Goal: Find specific page/section: Find specific page/section

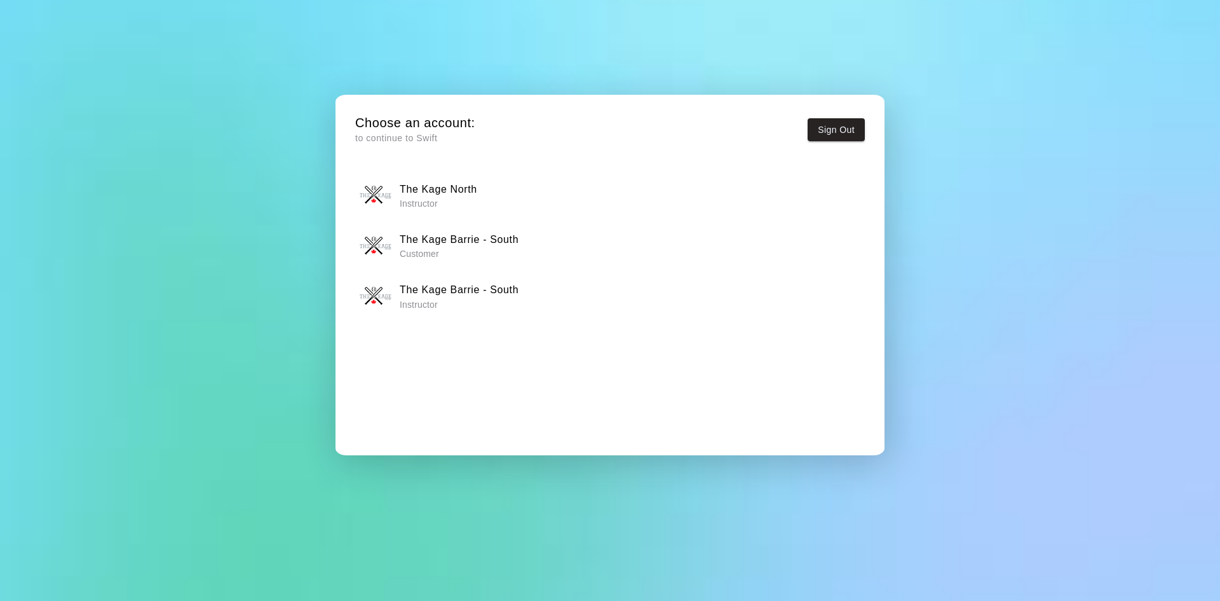
click at [512, 298] on p "Instructor" at bounding box center [459, 304] width 119 height 13
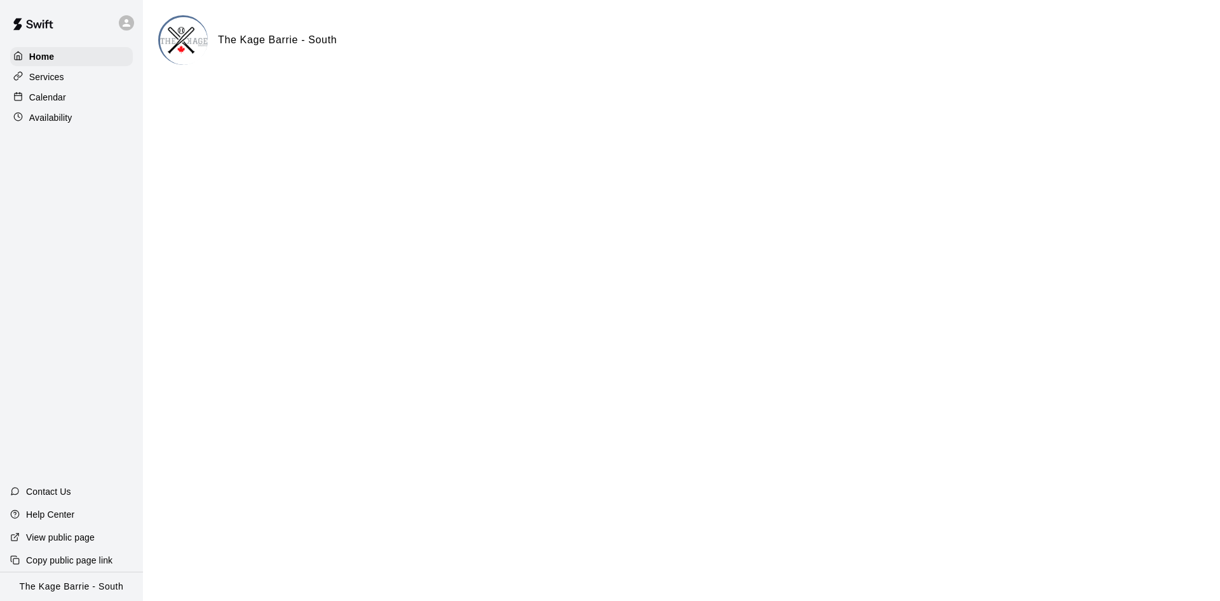
click at [115, 95] on div "Calendar" at bounding box center [71, 97] width 123 height 19
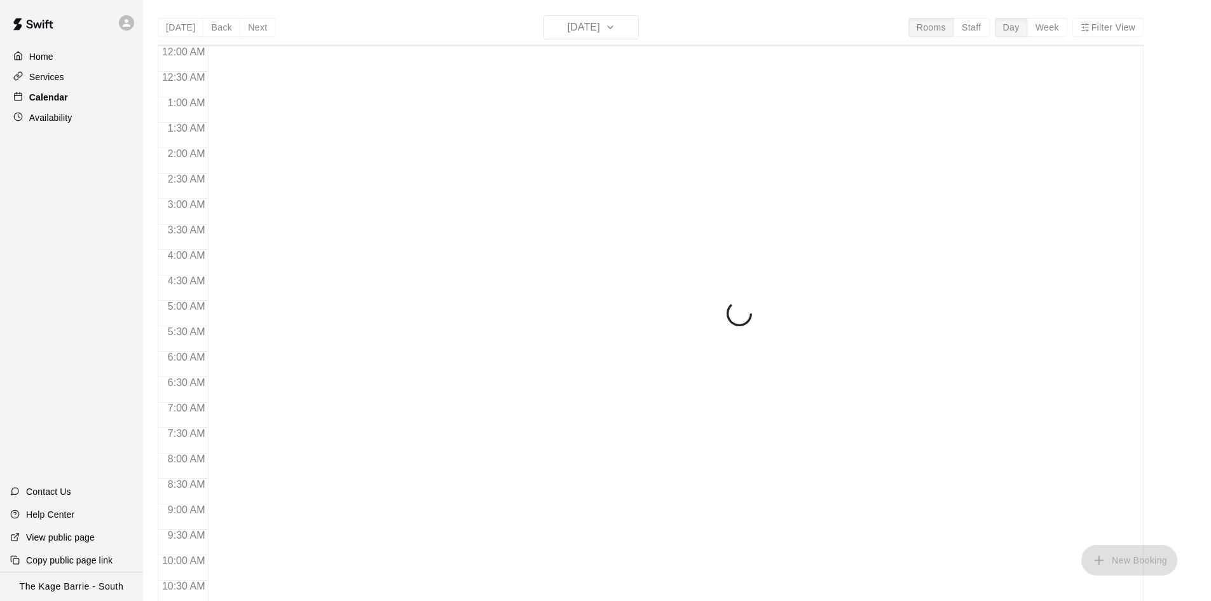
scroll to position [652, 0]
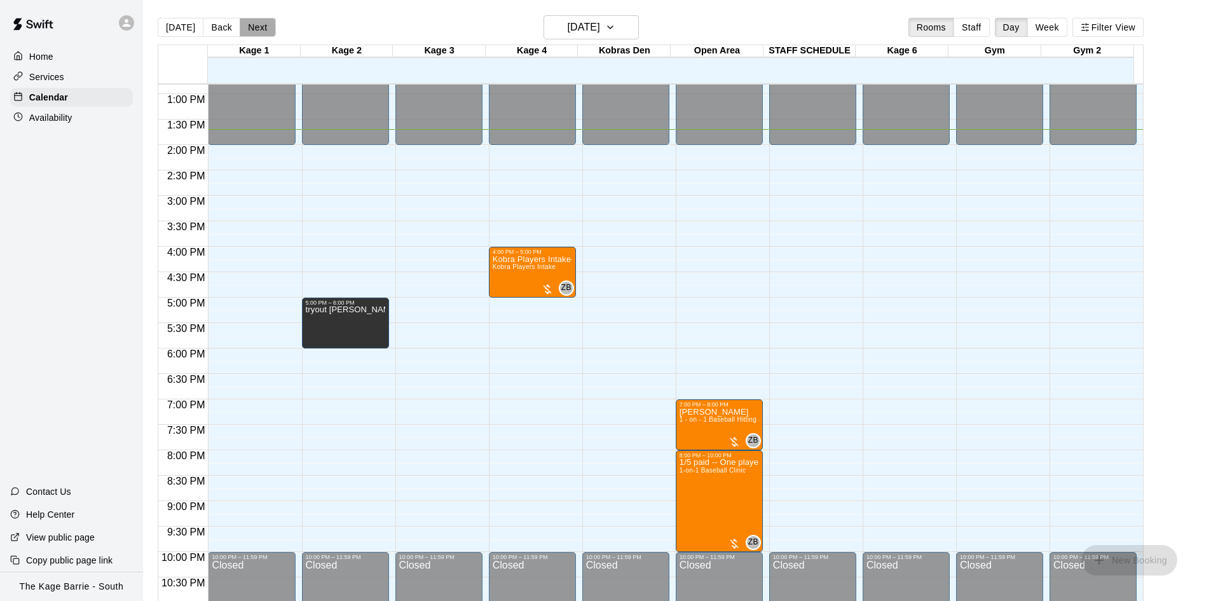
click at [260, 31] on button "Next" at bounding box center [258, 27] width 36 height 19
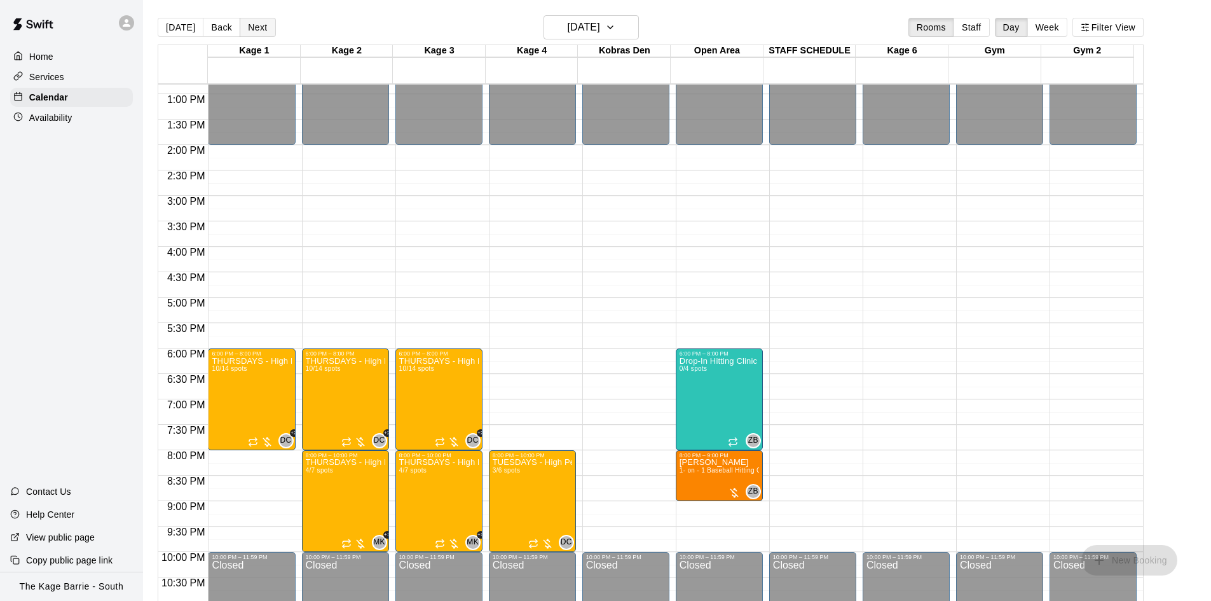
click at [259, 34] on button "Next" at bounding box center [258, 27] width 36 height 19
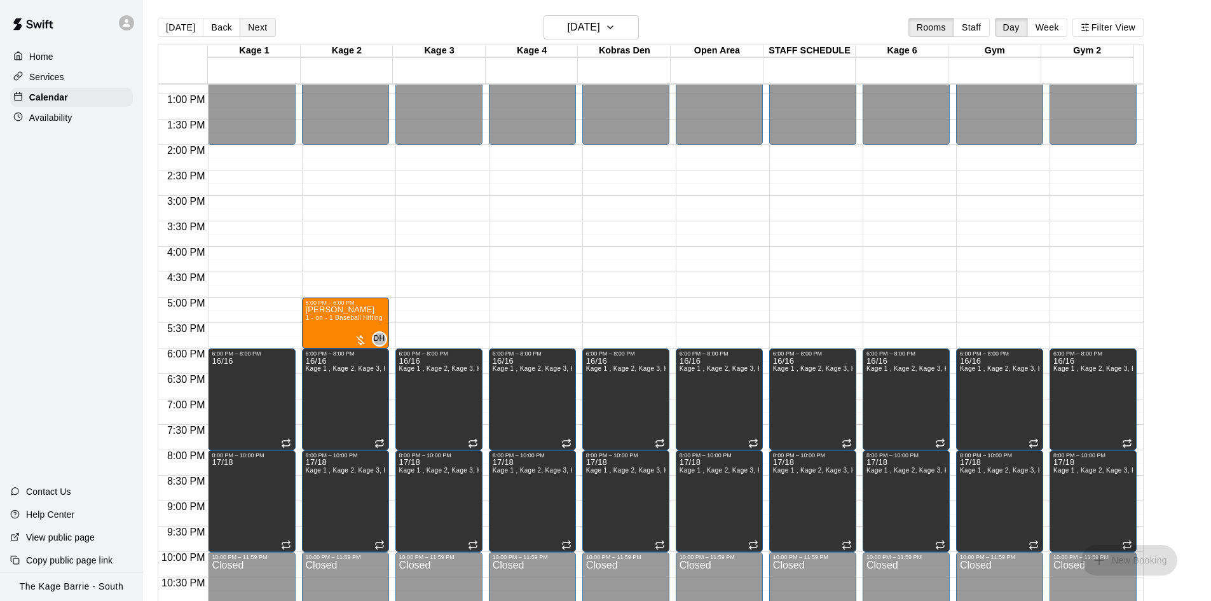
click at [259, 34] on button "Next" at bounding box center [258, 27] width 36 height 19
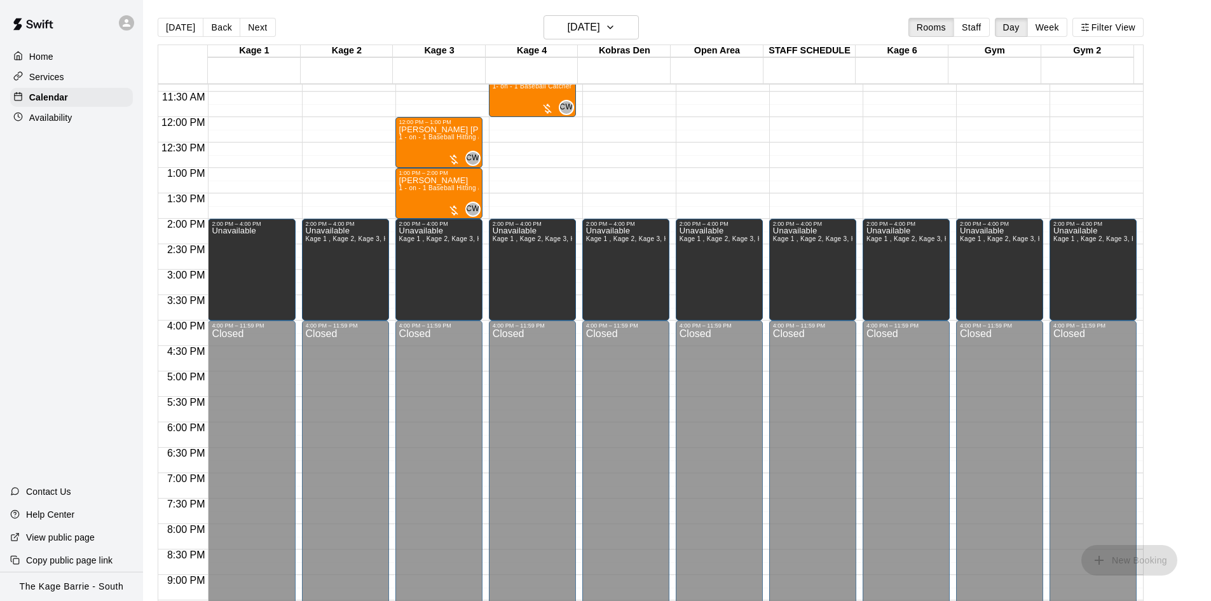
scroll to position [461, 0]
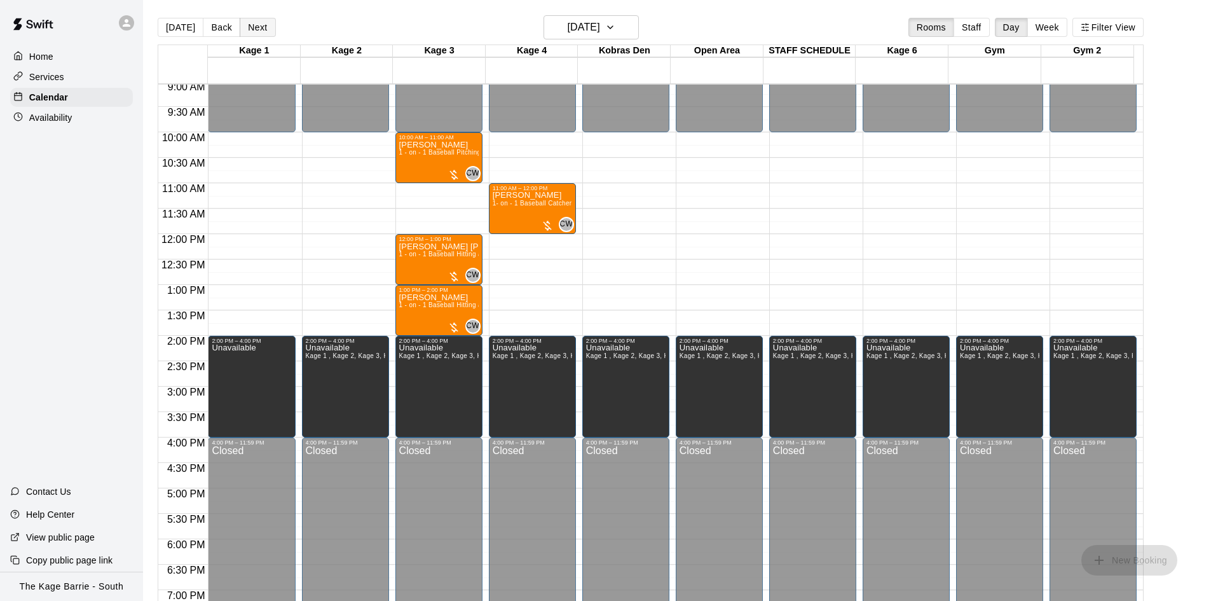
click at [254, 32] on button "Next" at bounding box center [258, 27] width 36 height 19
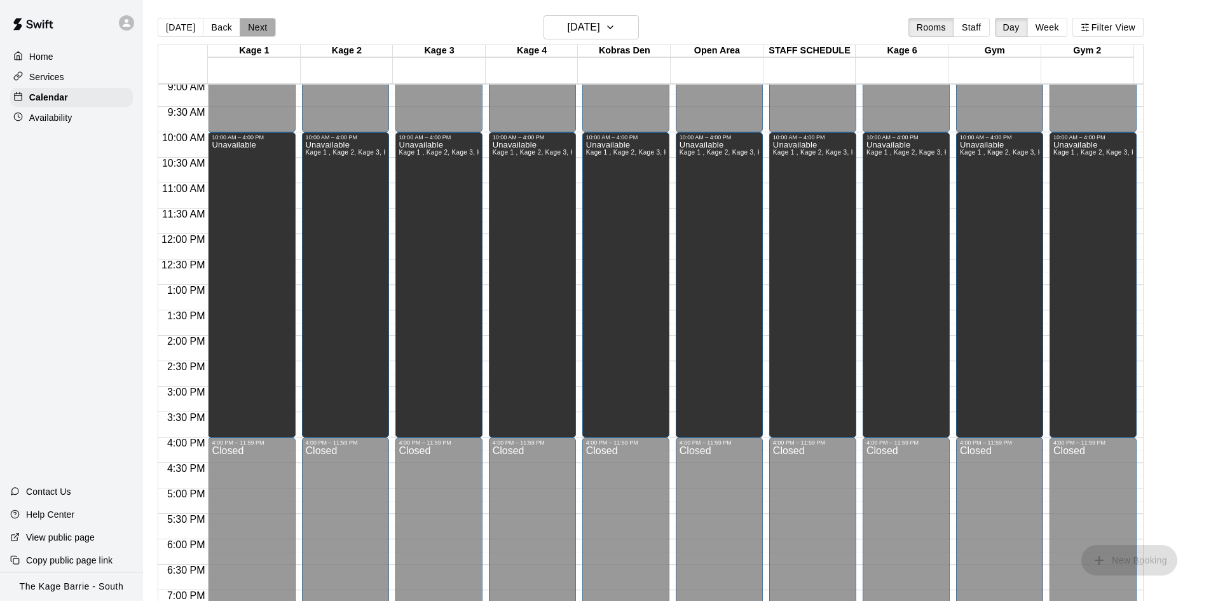
click at [254, 32] on button "Next" at bounding box center [258, 27] width 36 height 19
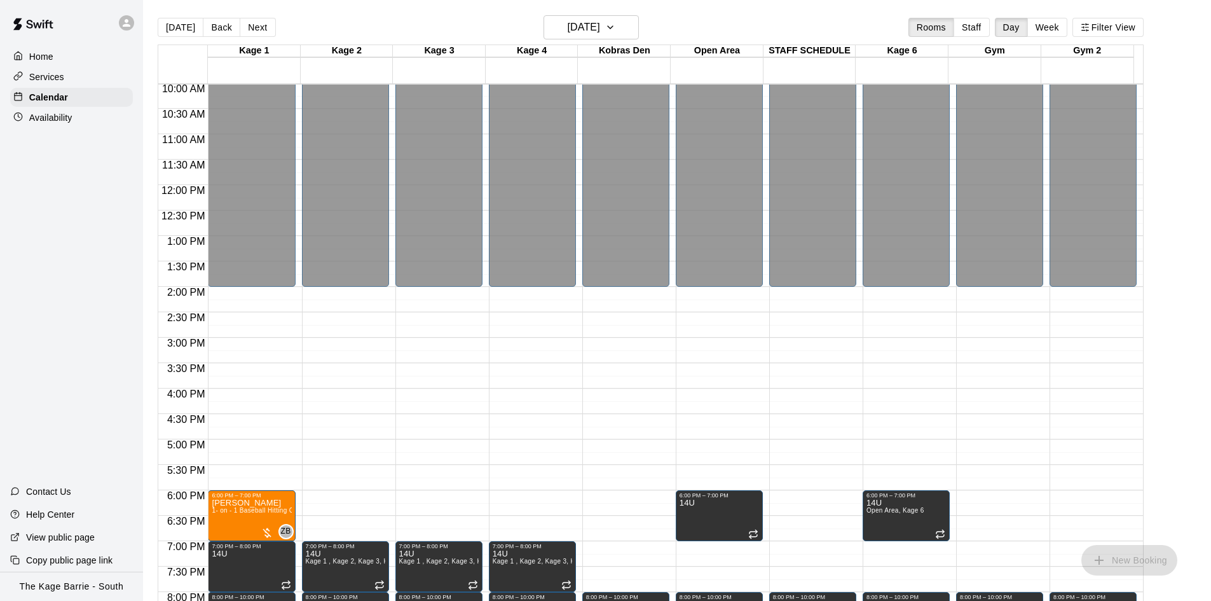
scroll to position [588, 0]
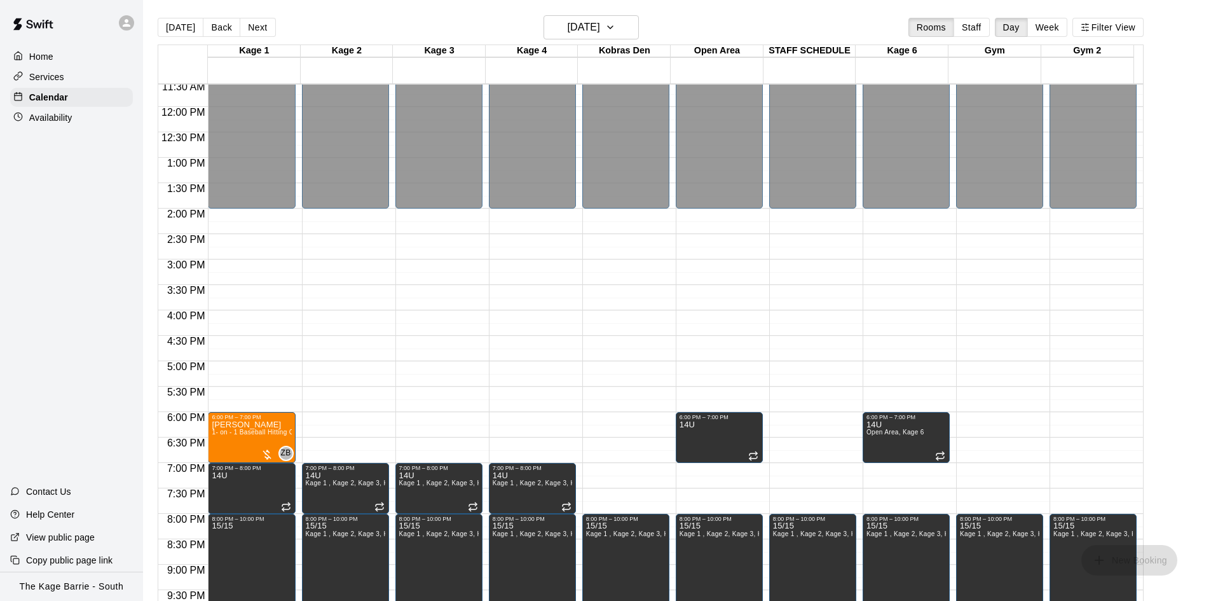
click at [264, 27] on button "Next" at bounding box center [258, 27] width 36 height 19
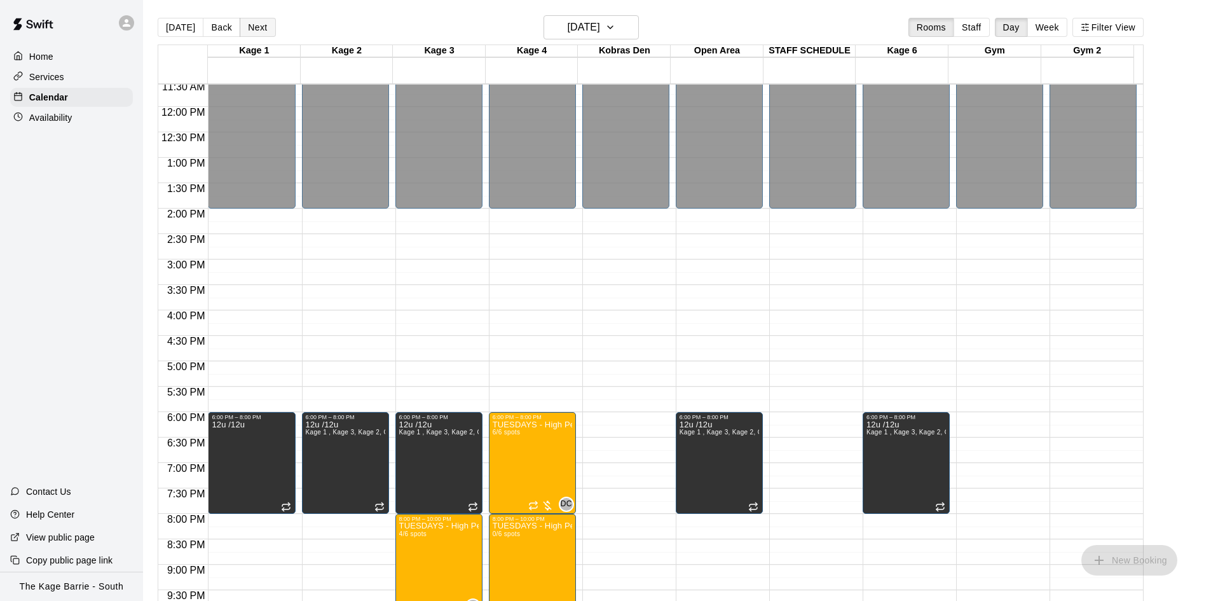
click at [257, 26] on button "Next" at bounding box center [258, 27] width 36 height 19
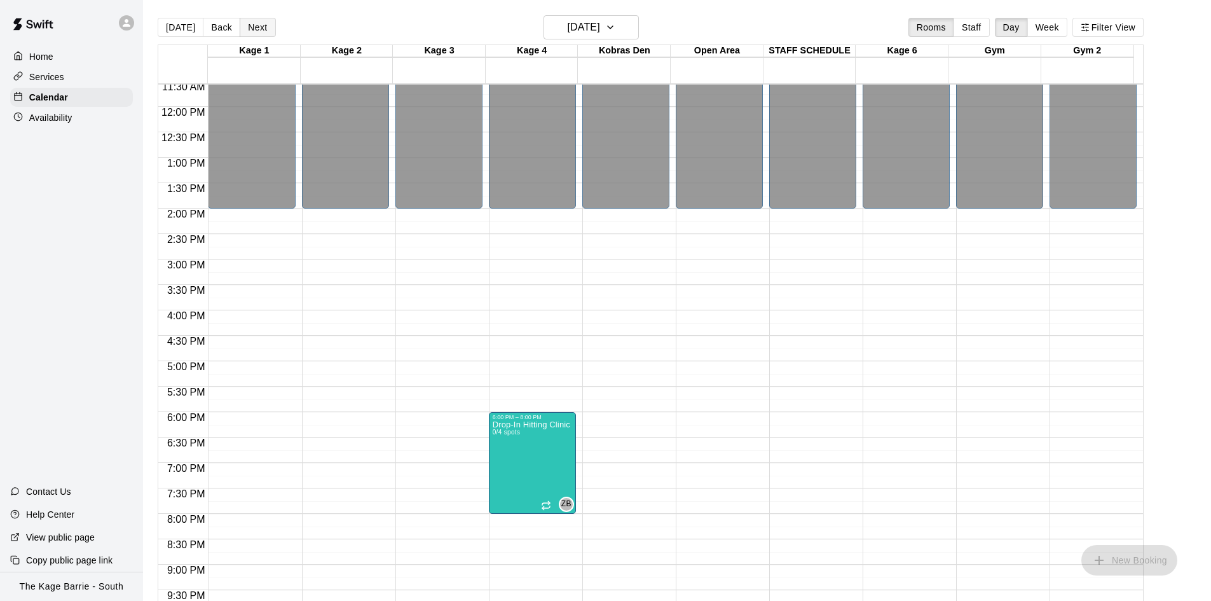
click at [254, 25] on button "Next" at bounding box center [258, 27] width 36 height 19
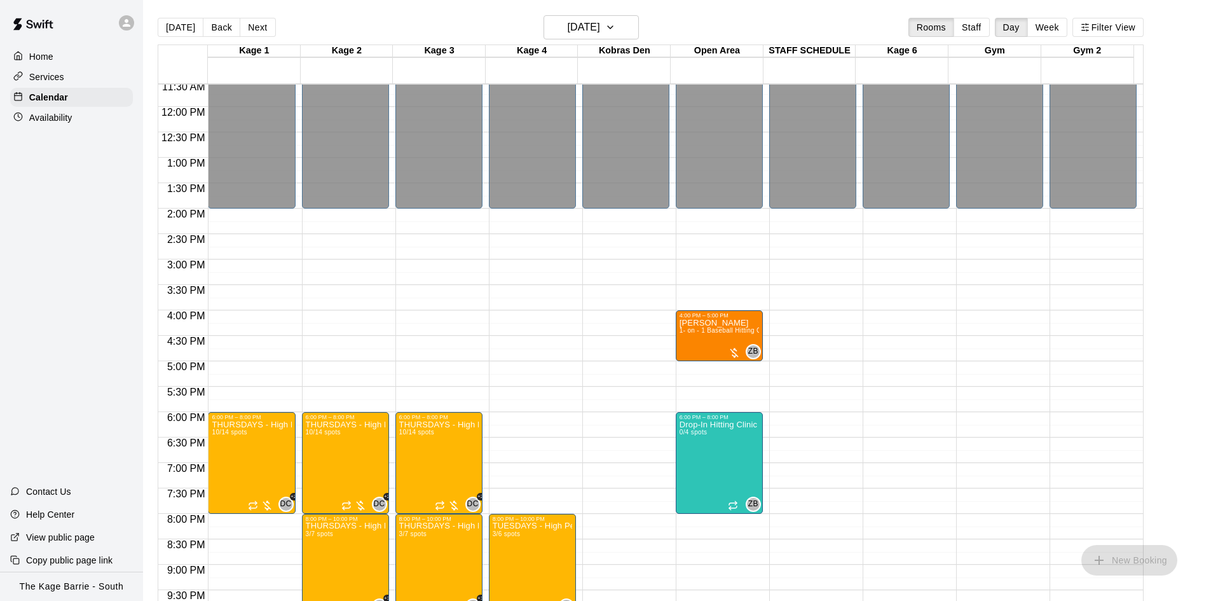
click at [254, 25] on button "Next" at bounding box center [258, 27] width 36 height 19
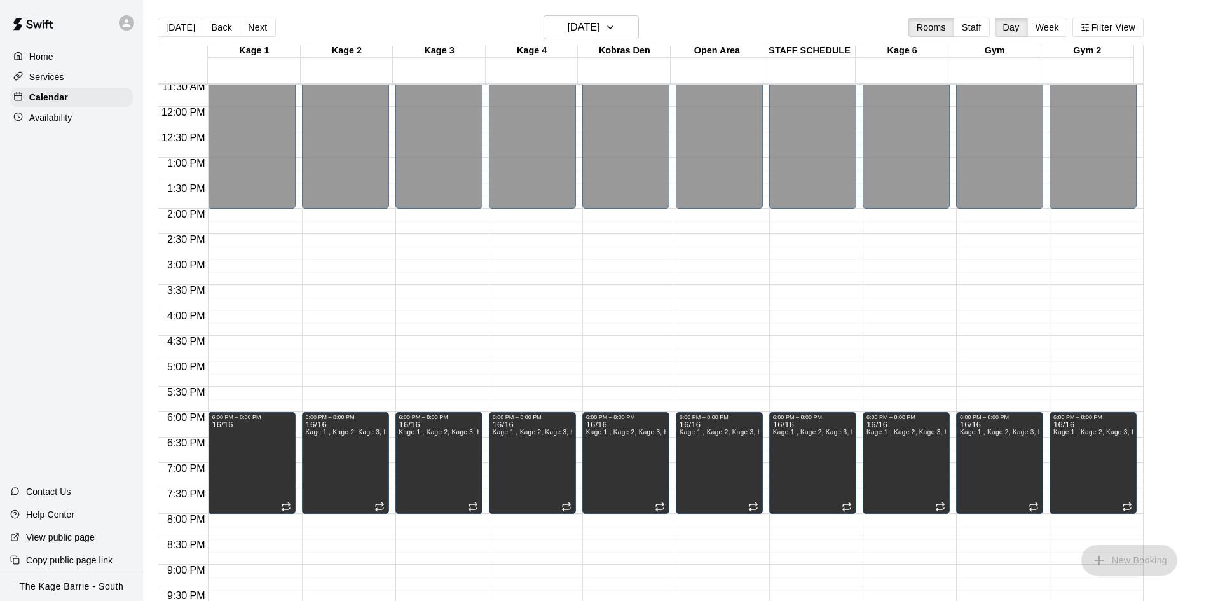
drag, startPoint x: 252, startPoint y: 24, endPoint x: 261, endPoint y: 34, distance: 13.1
click at [260, 34] on button "Next" at bounding box center [258, 27] width 36 height 19
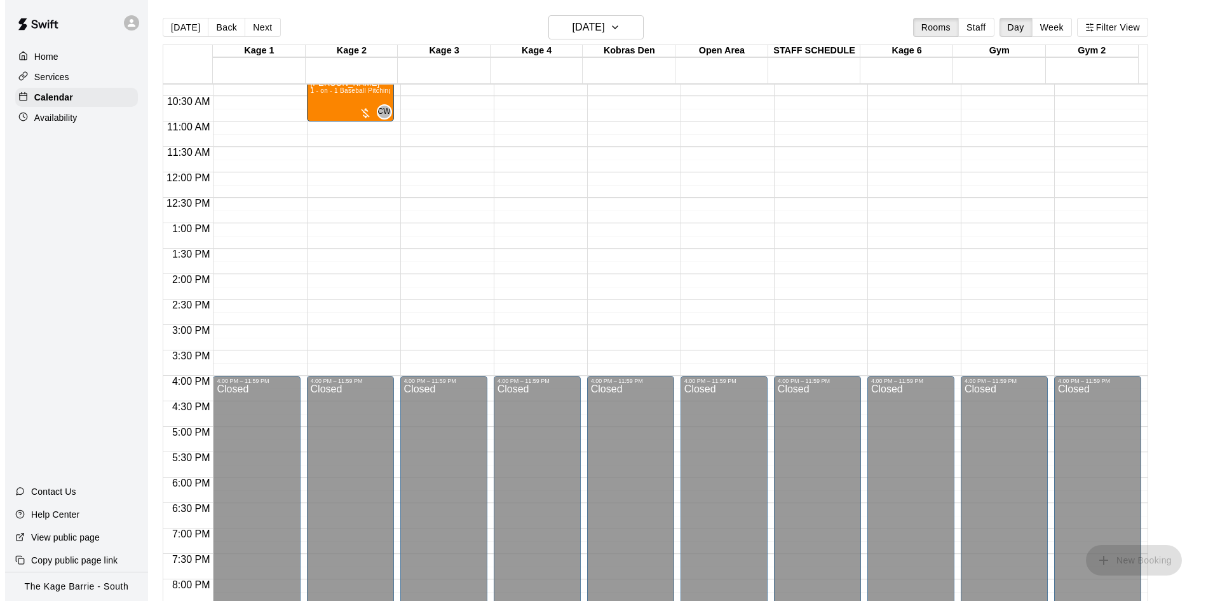
scroll to position [461, 0]
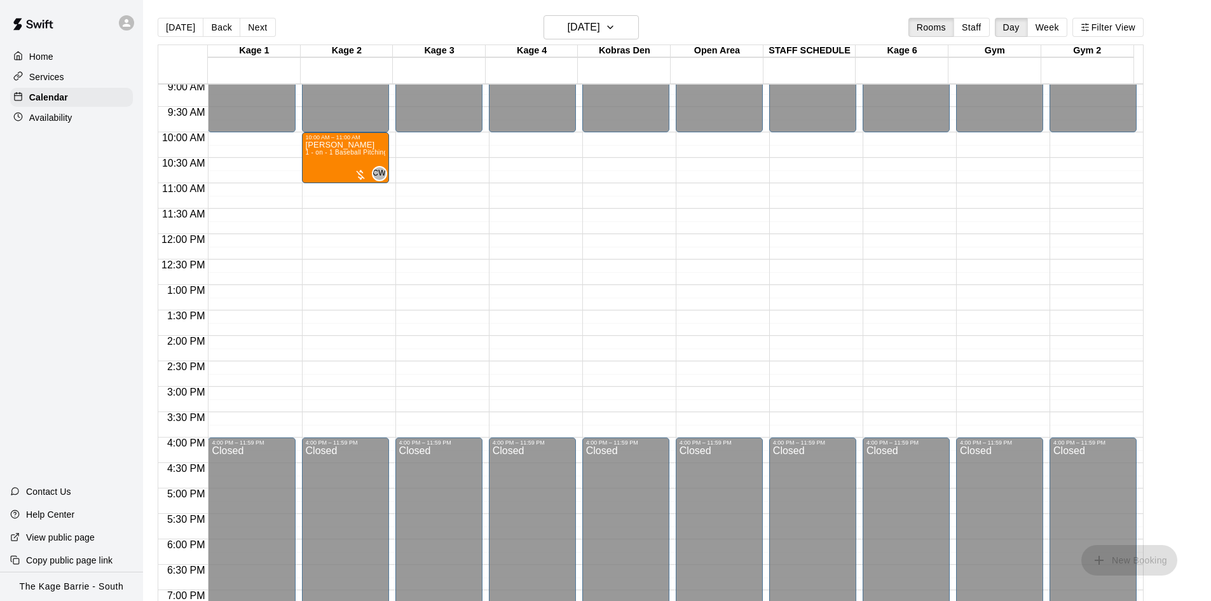
click at [260, 25] on button "Next" at bounding box center [258, 27] width 36 height 19
